Goal: Task Accomplishment & Management: Manage account settings

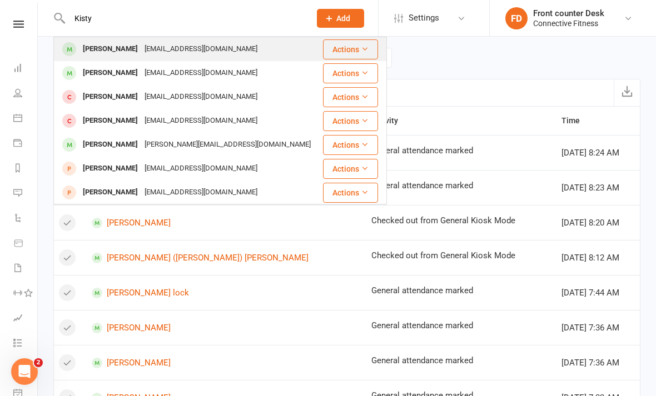
type input "Kisty"
click at [113, 42] on div "[PERSON_NAME]" at bounding box center [110, 49] width 62 height 16
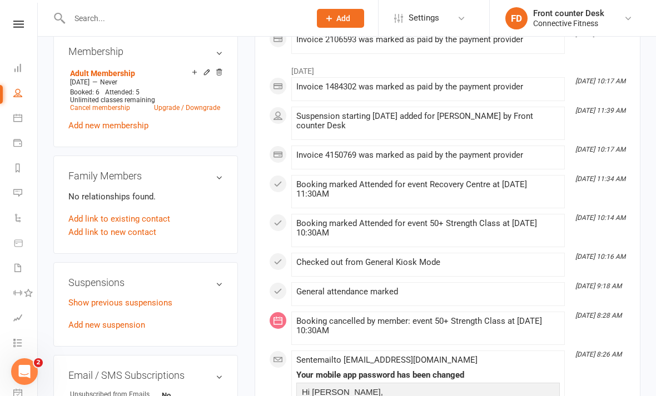
scroll to position [459, 0]
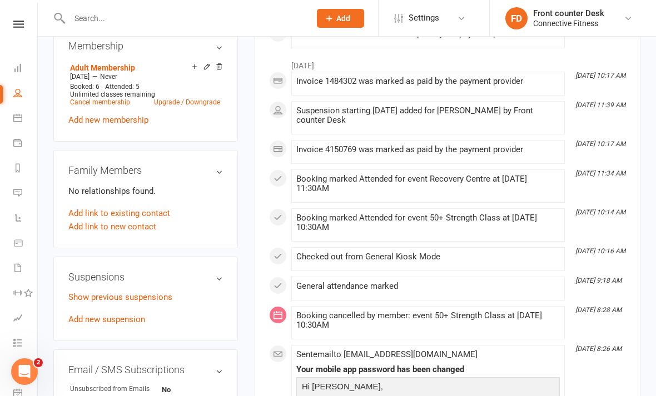
click at [88, 301] on div "Show previous suspensions Add new suspension" at bounding box center [145, 309] width 154 height 36
click at [81, 315] on link "Add new suspension" at bounding box center [106, 320] width 77 height 10
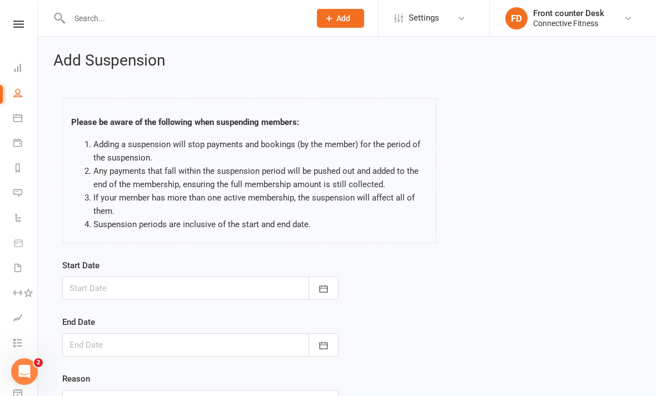
click at [80, 292] on div at bounding box center [200, 288] width 276 height 23
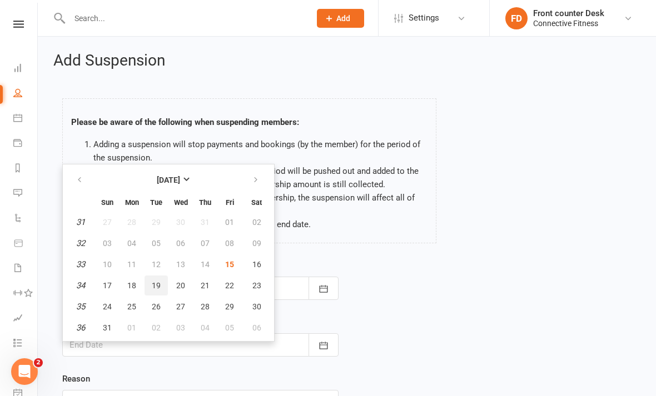
click at [160, 287] on span "19" at bounding box center [156, 285] width 9 height 9
type input "[DATE]"
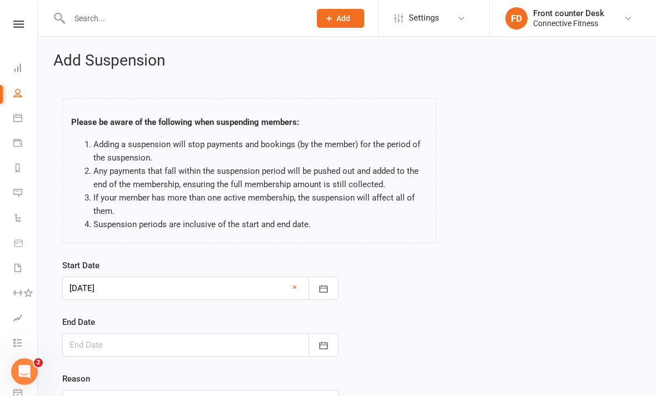
click at [163, 350] on div at bounding box center [200, 344] width 276 height 23
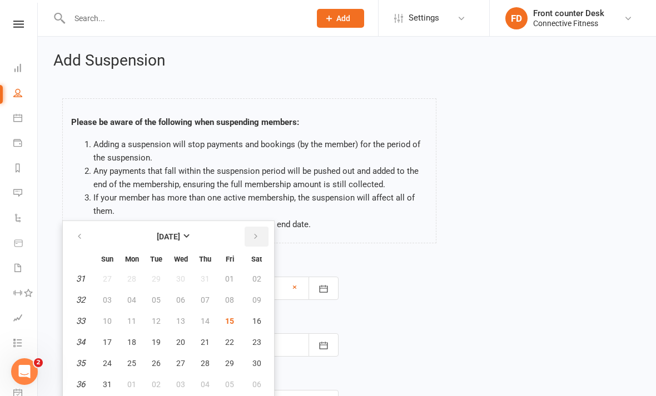
click at [252, 231] on button "button" at bounding box center [257, 237] width 24 height 20
click at [212, 295] on button "11" at bounding box center [204, 300] width 23 height 20
type input "[DATE]"
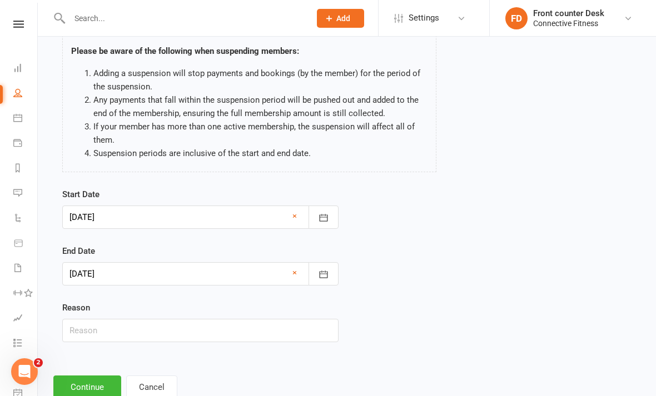
scroll to position [79, 0]
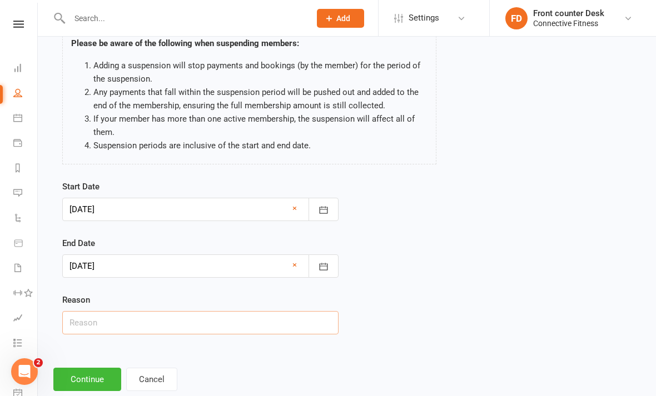
click at [274, 323] on input "text" at bounding box center [200, 322] width 276 height 23
click at [90, 378] on button "Continue" at bounding box center [87, 379] width 68 height 23
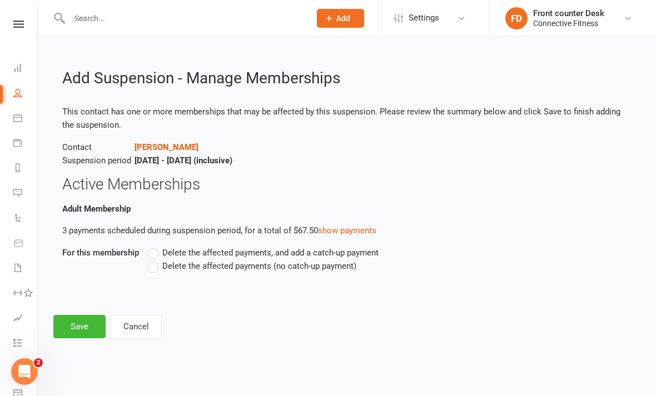
click at [158, 271] on label "Delete the affected payments (no catch-up payment)" at bounding box center [251, 266] width 209 height 13
click at [154, 260] on input "Delete the affected payments (no catch-up payment)" at bounding box center [150, 260] width 7 height 0
click at [74, 320] on button "Save" at bounding box center [79, 326] width 52 height 23
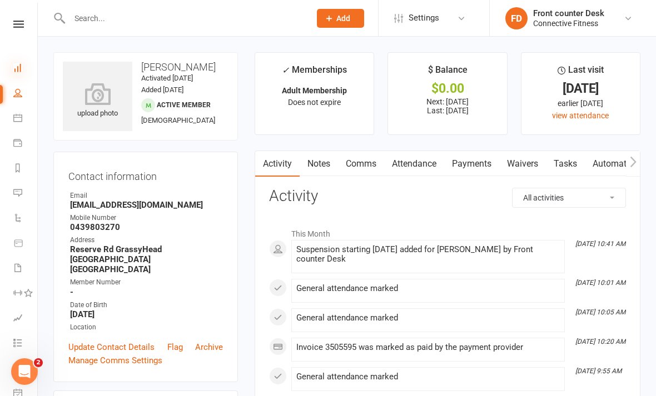
click at [21, 68] on icon at bounding box center [17, 67] width 9 height 9
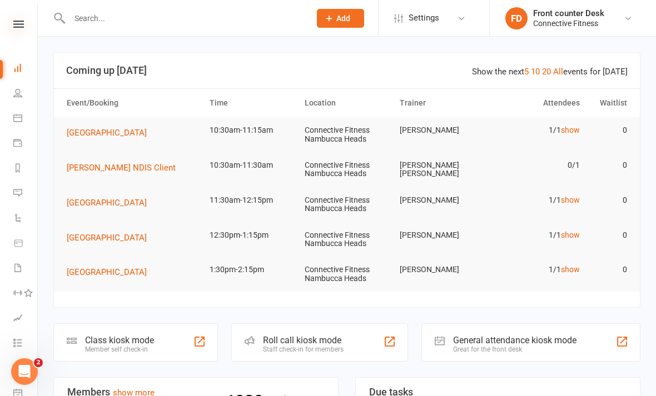
click at [23, 26] on icon at bounding box center [18, 24] width 11 height 7
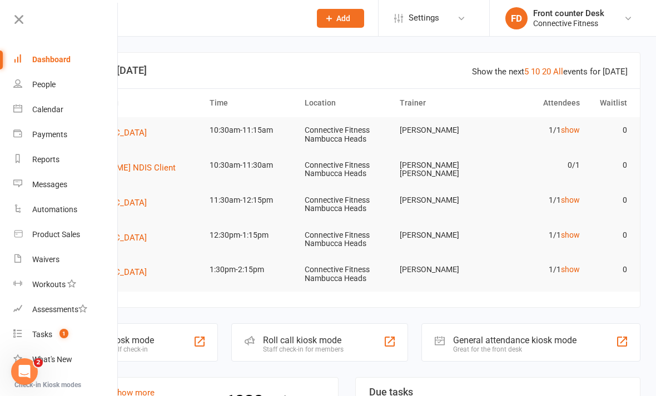
click at [38, 53] on link "Dashboard" at bounding box center [65, 59] width 105 height 25
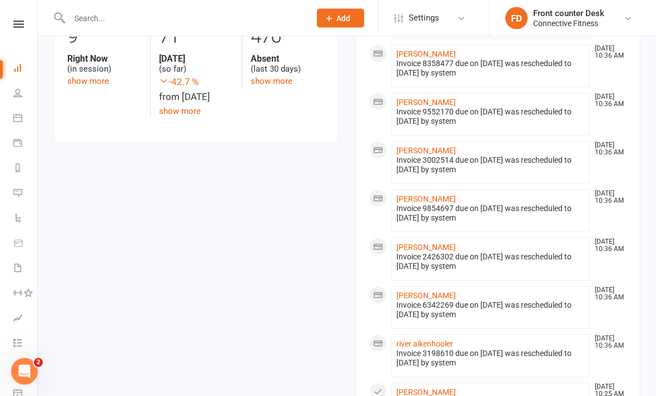
scroll to position [586, 0]
